Goal: Task Accomplishment & Management: Use online tool/utility

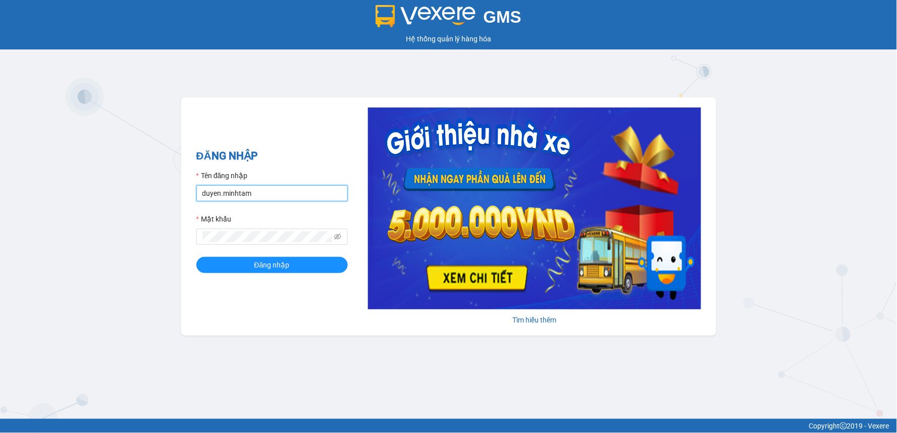
click at [265, 199] on input "duyen.minhtam" at bounding box center [271, 193] width 151 height 16
type input "d"
type input "kimthuy.minhtam"
click at [196, 257] on button "Đăng nhập" at bounding box center [271, 265] width 151 height 16
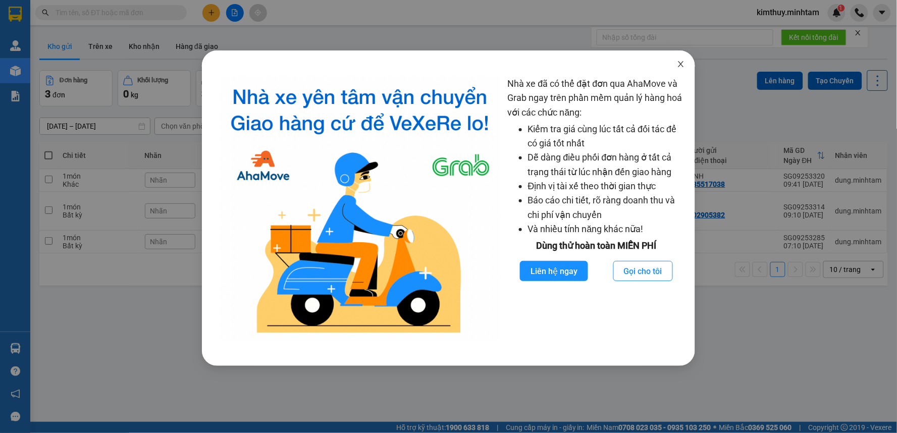
click at [679, 66] on icon "close" at bounding box center [681, 64] width 6 height 6
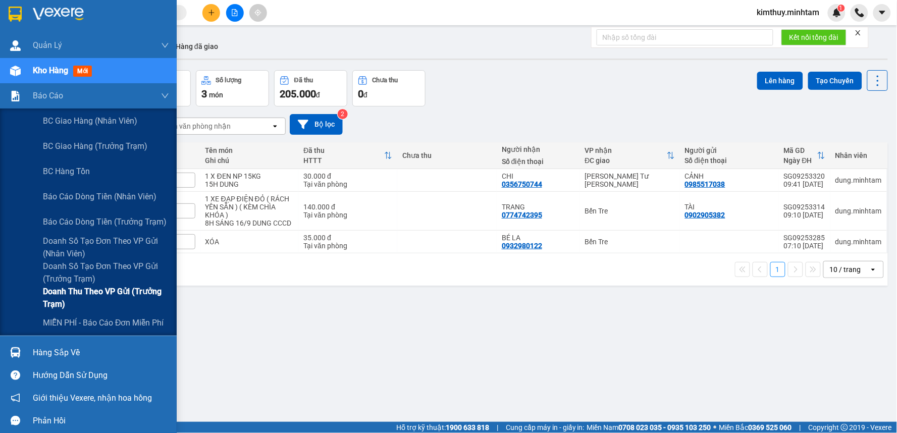
click at [84, 295] on span "Doanh thu theo VP gửi (Trưởng Trạm)" at bounding box center [106, 297] width 126 height 25
